Goal: Information Seeking & Learning: Find specific page/section

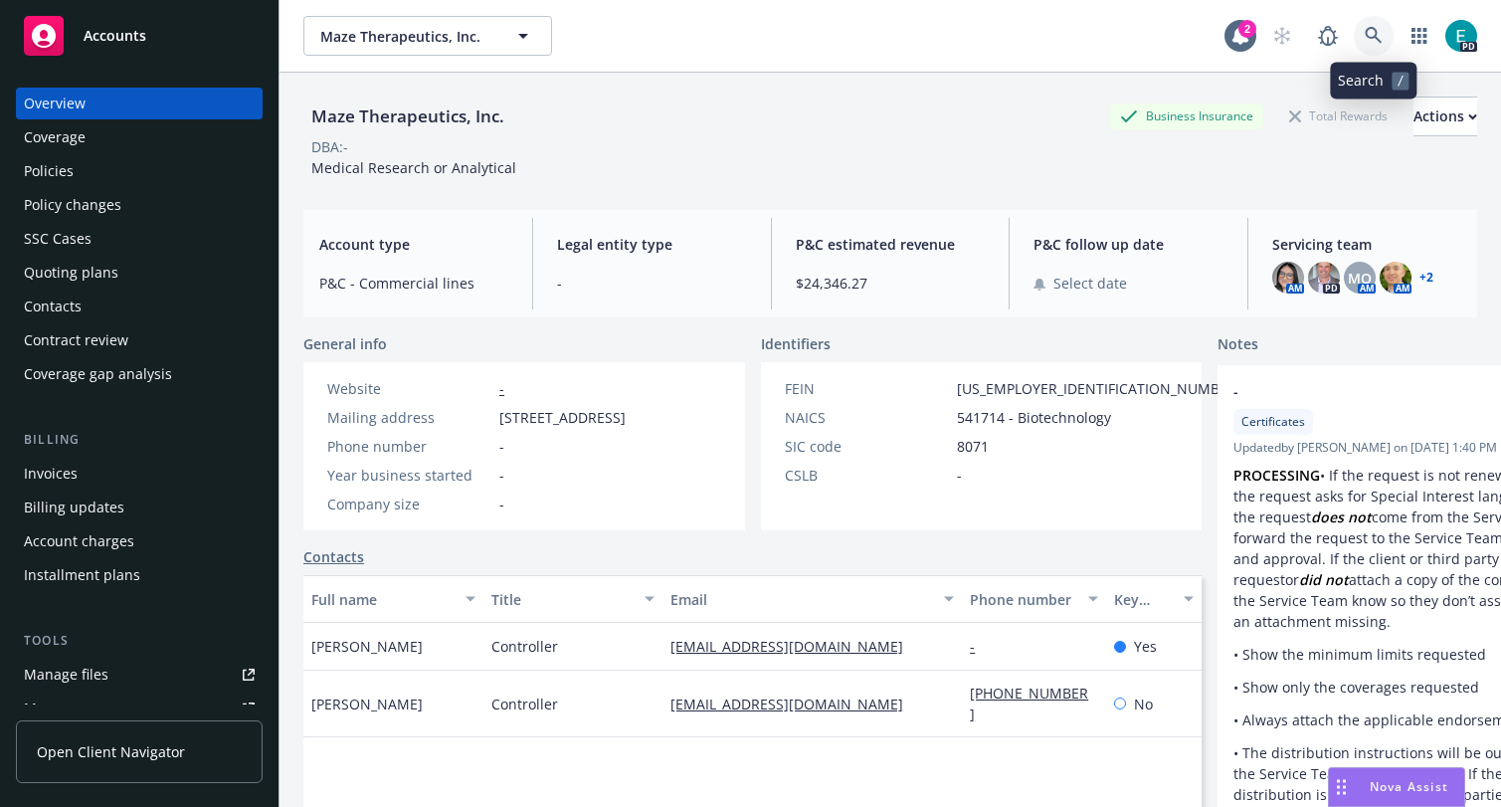
click at [1371, 40] on icon at bounding box center [1374, 36] width 18 height 18
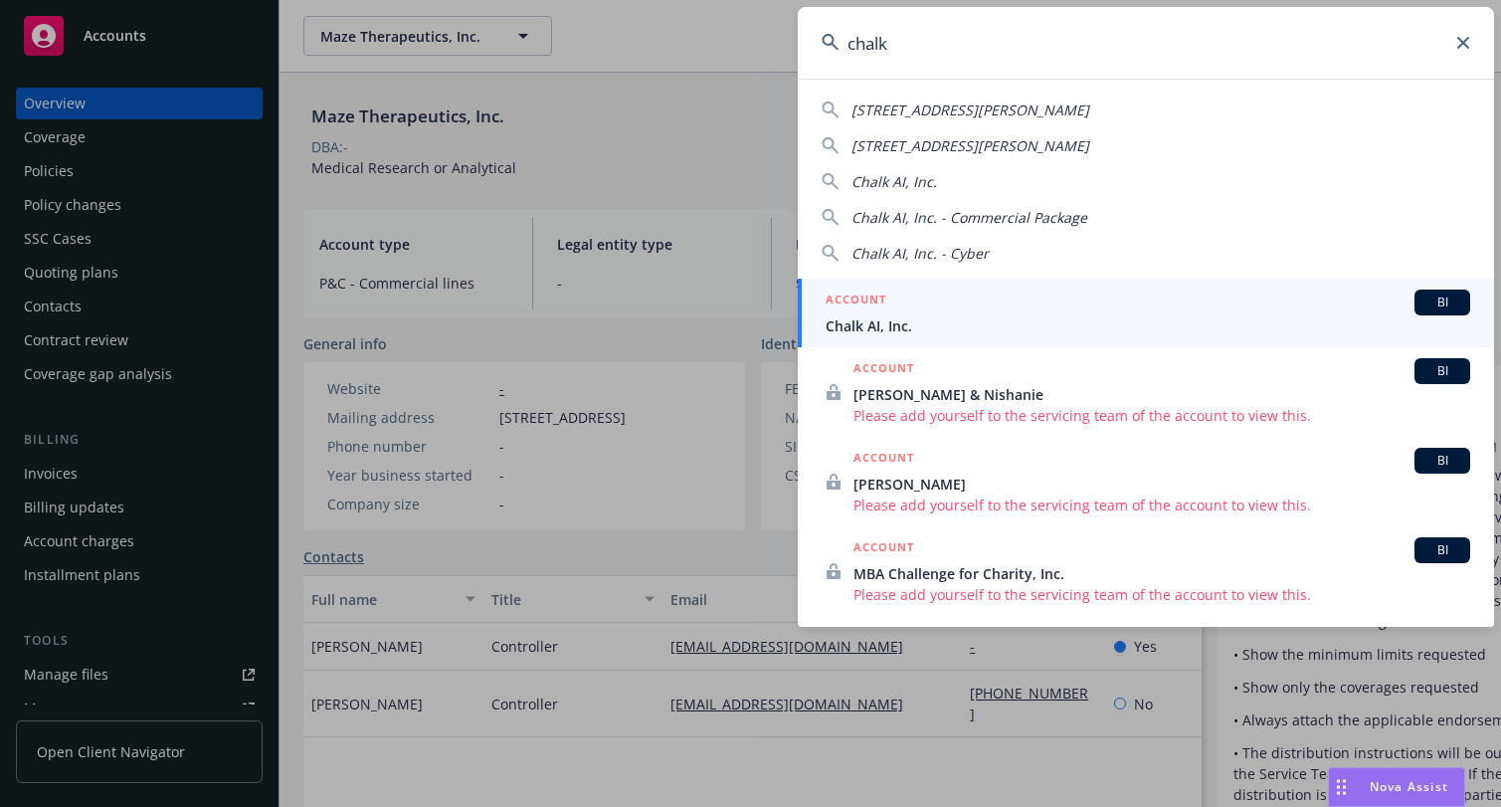
type input "chalk"
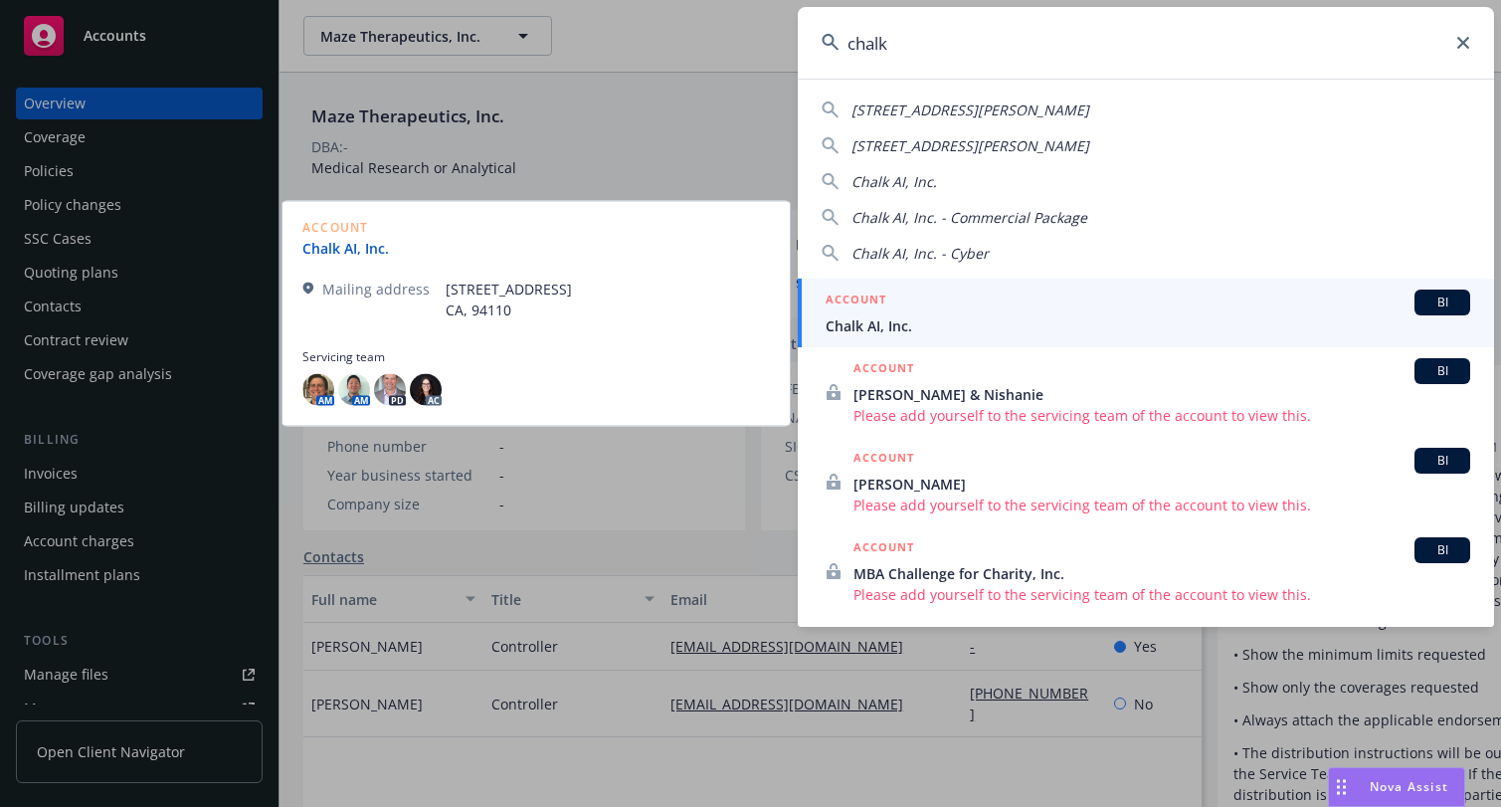
click at [329, 245] on link "Chalk AI, Inc." at bounding box center [353, 247] width 102 height 21
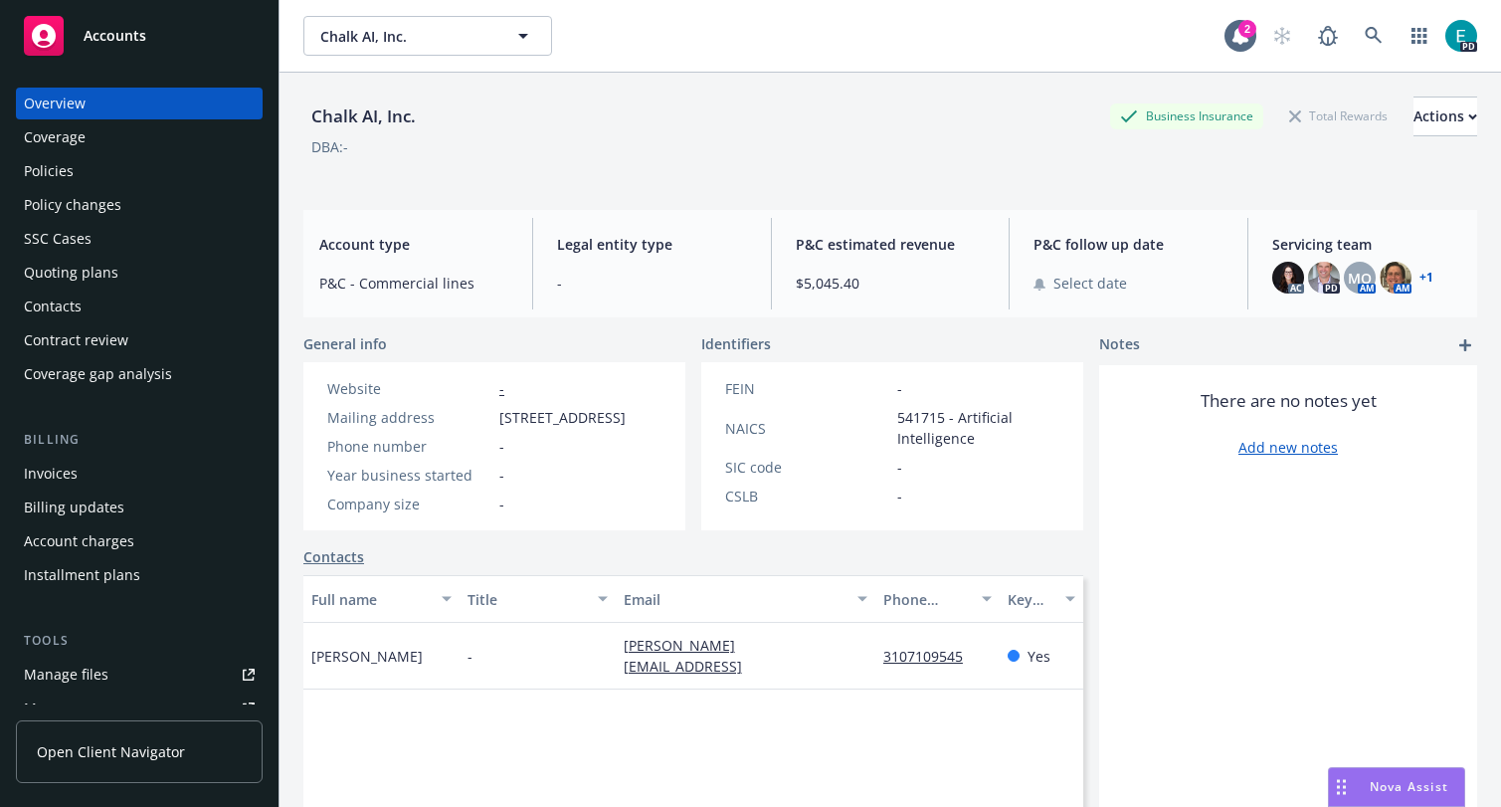
click at [71, 166] on div "Policies" at bounding box center [49, 171] width 50 height 32
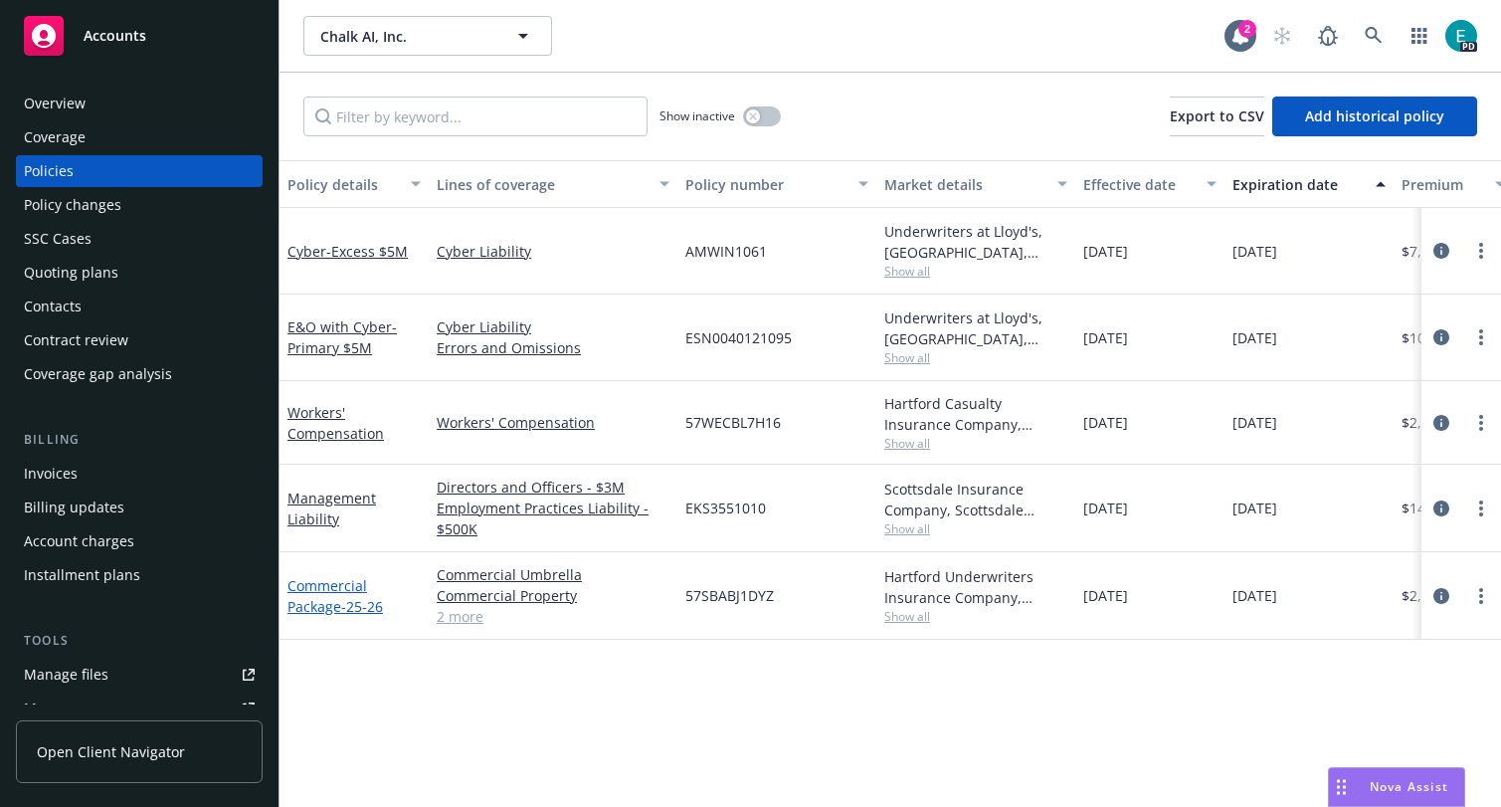
click at [325, 589] on link "Commercial Package - 25-26" at bounding box center [336, 596] width 96 height 40
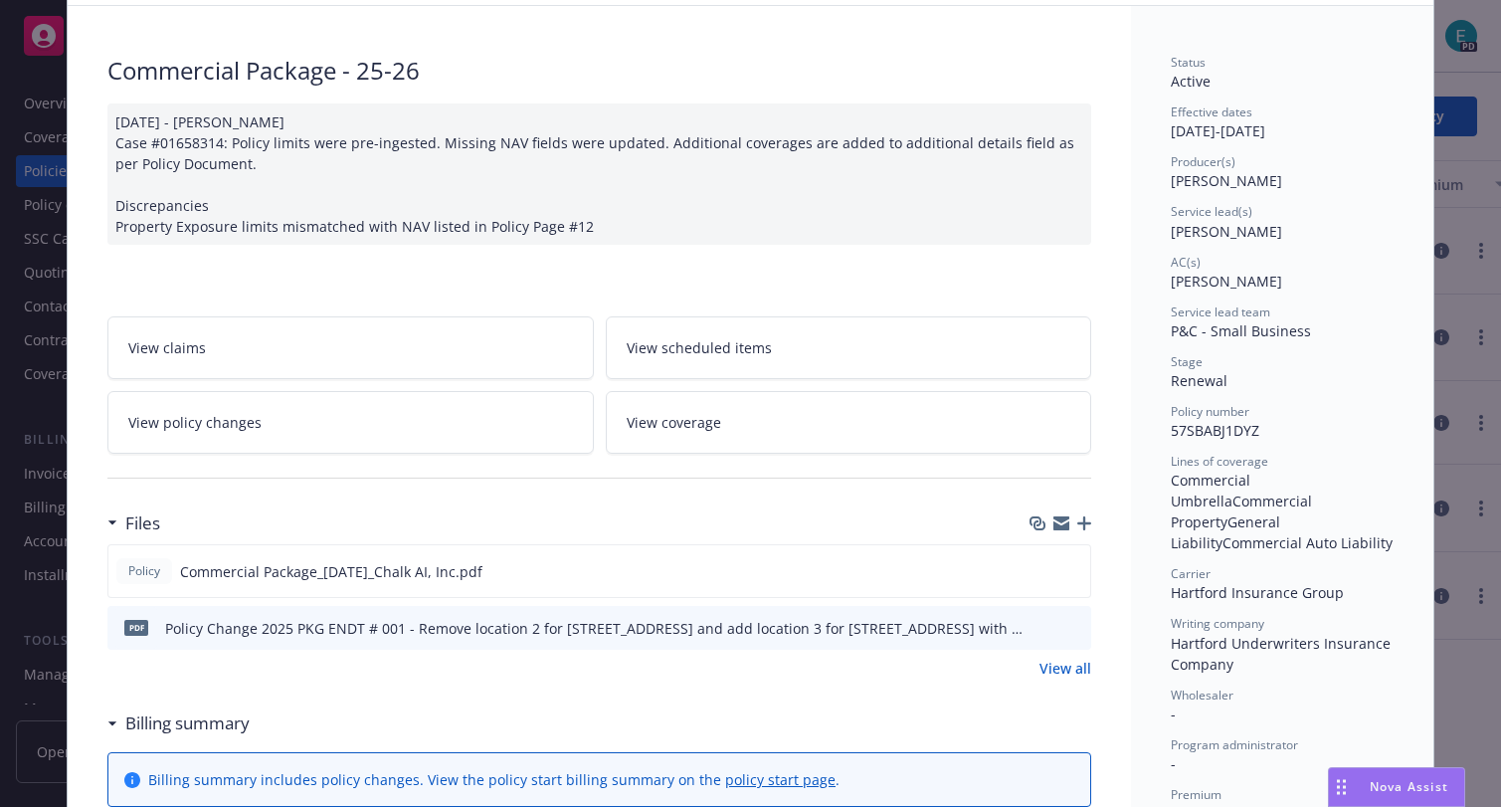
scroll to position [116, 0]
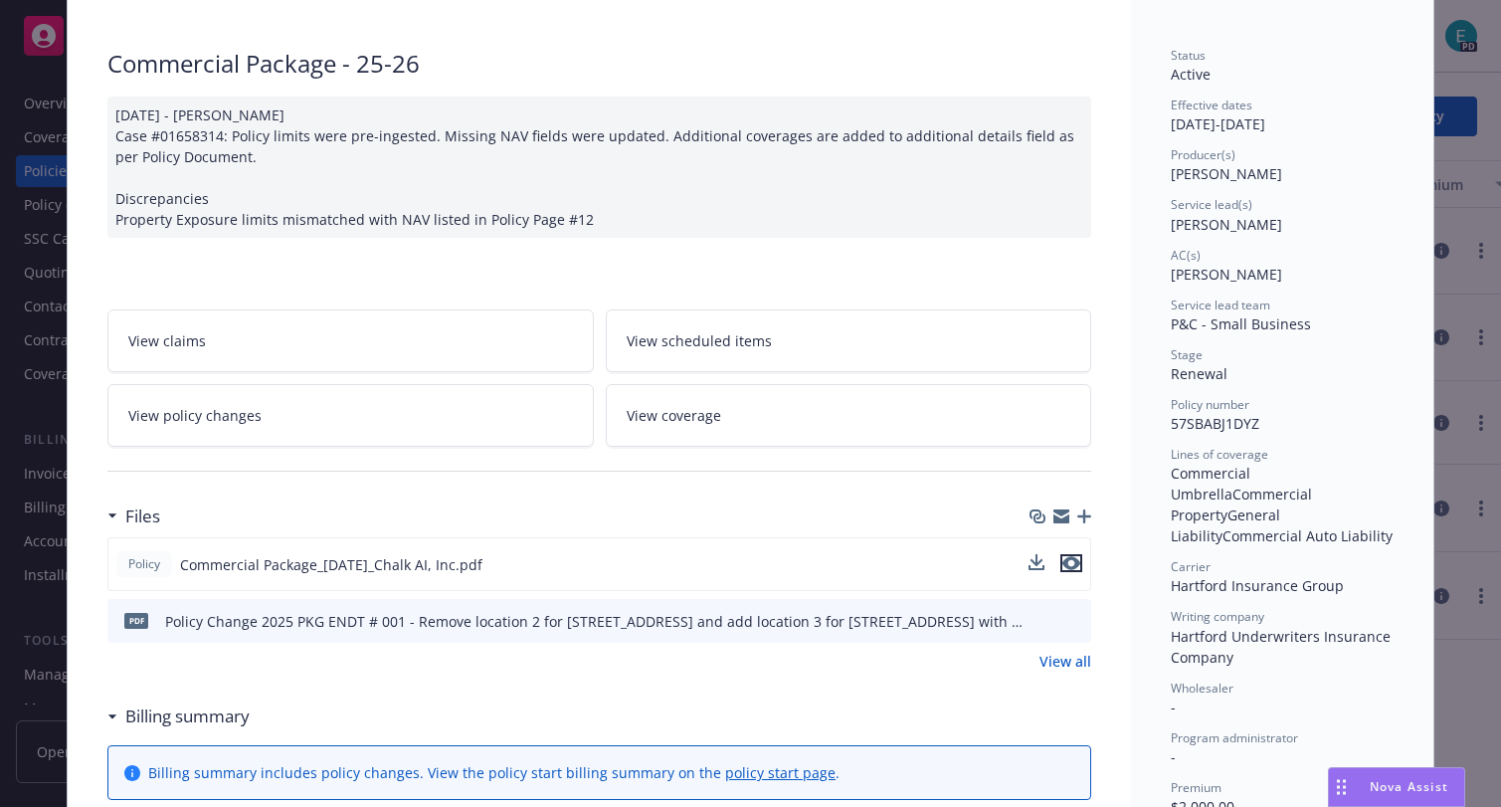
click at [1075, 561] on icon "preview file" at bounding box center [1072, 563] width 18 height 14
